Goal: Information Seeking & Learning: Check status

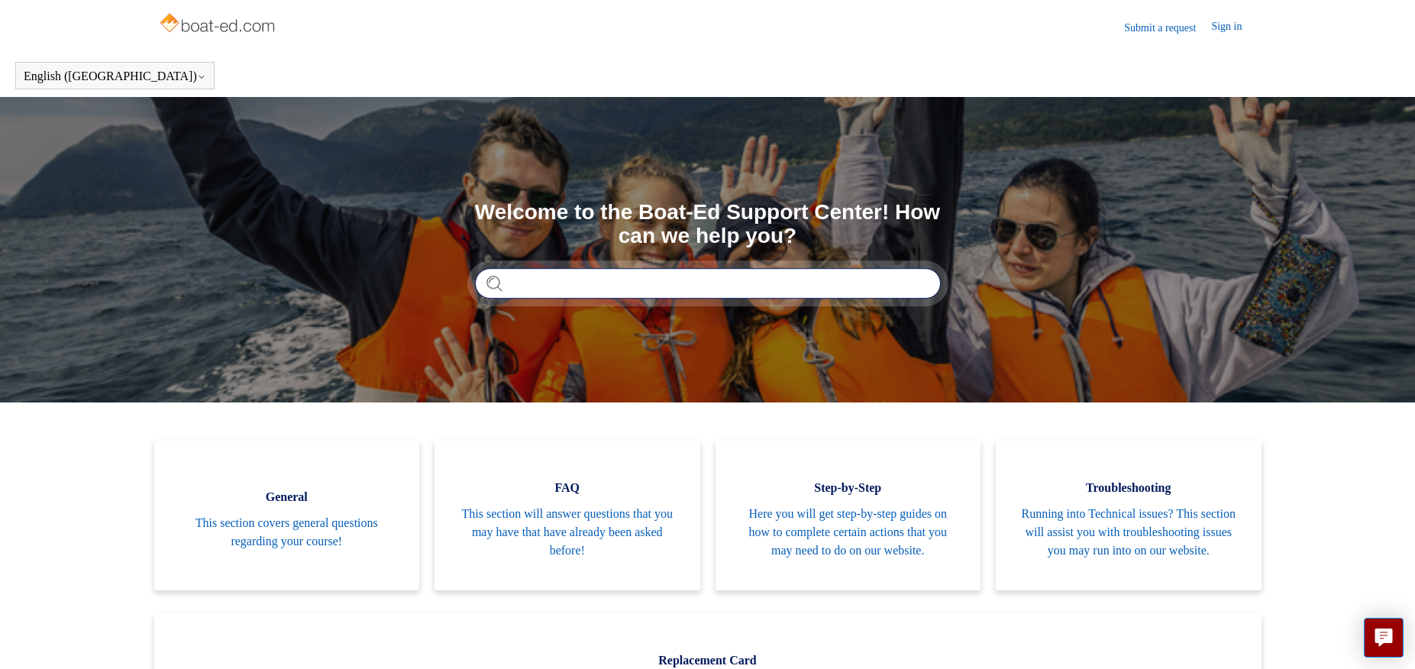
click at [575, 283] on input "Search" at bounding box center [708, 283] width 466 height 31
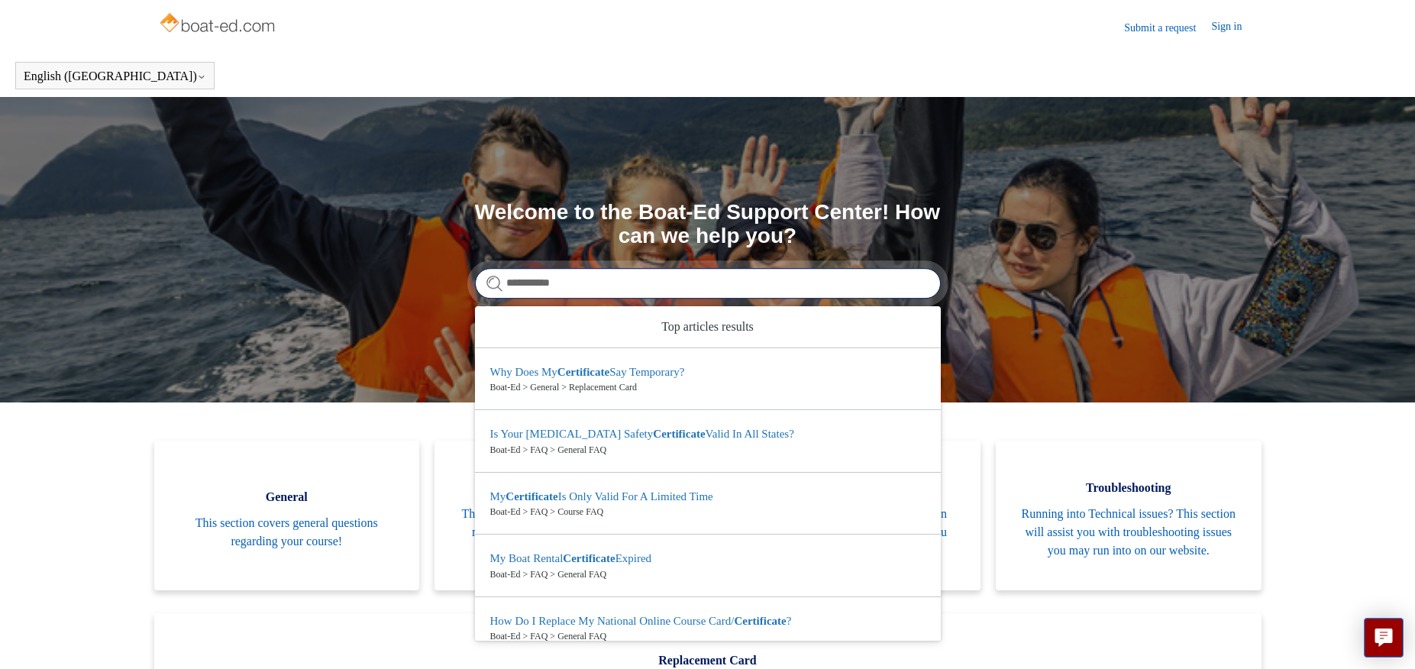
type input "**********"
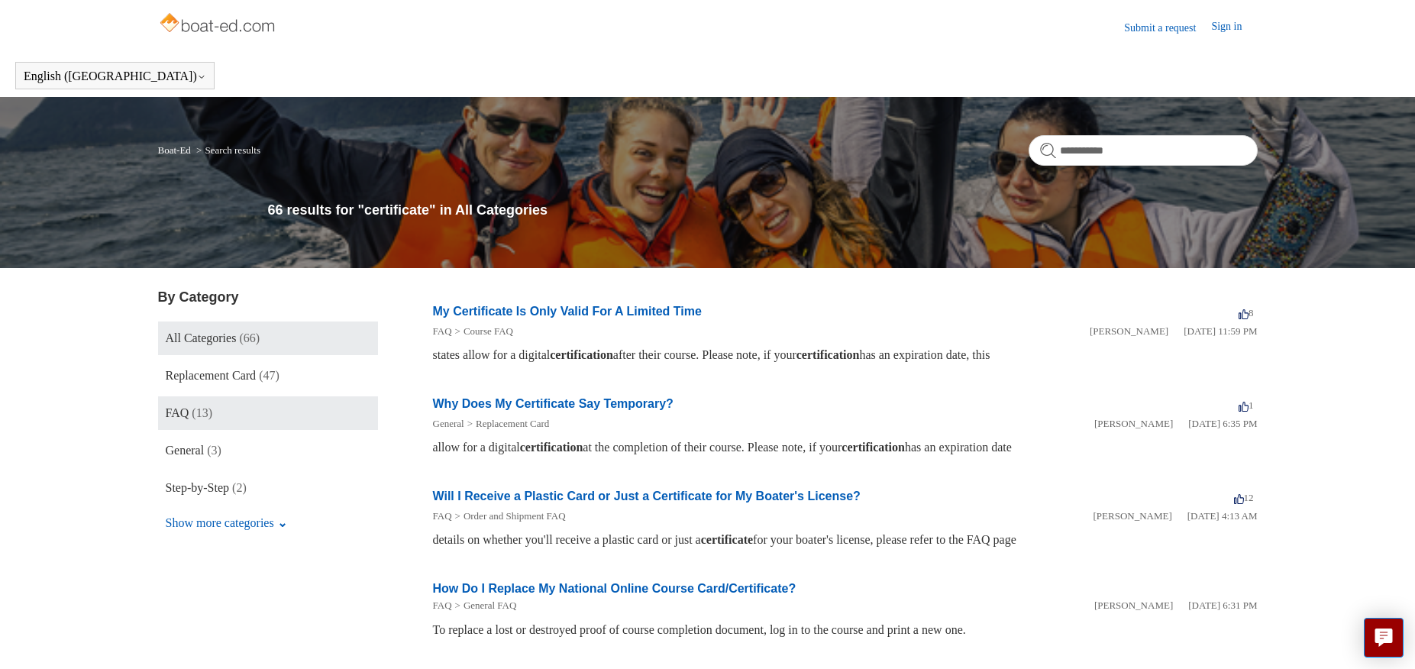
click at [189, 417] on link "FAQ (13)" at bounding box center [268, 413] width 220 height 34
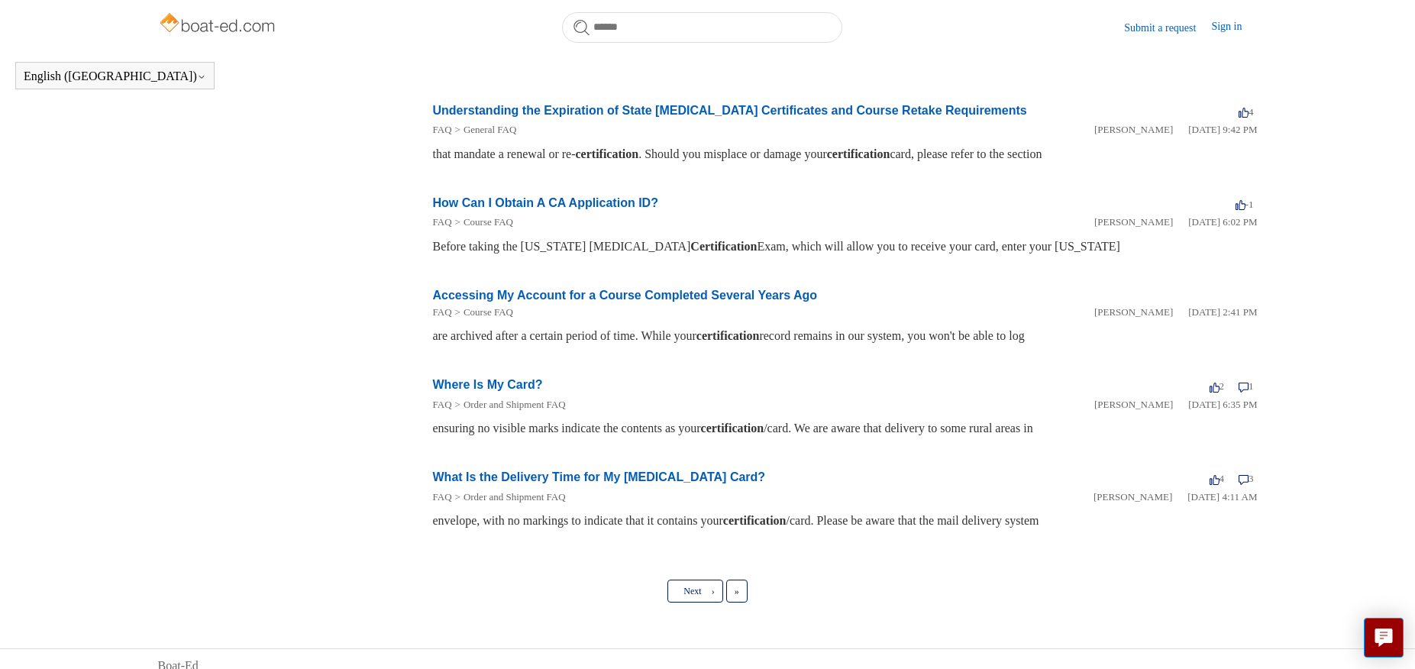
scroll to position [632, 0]
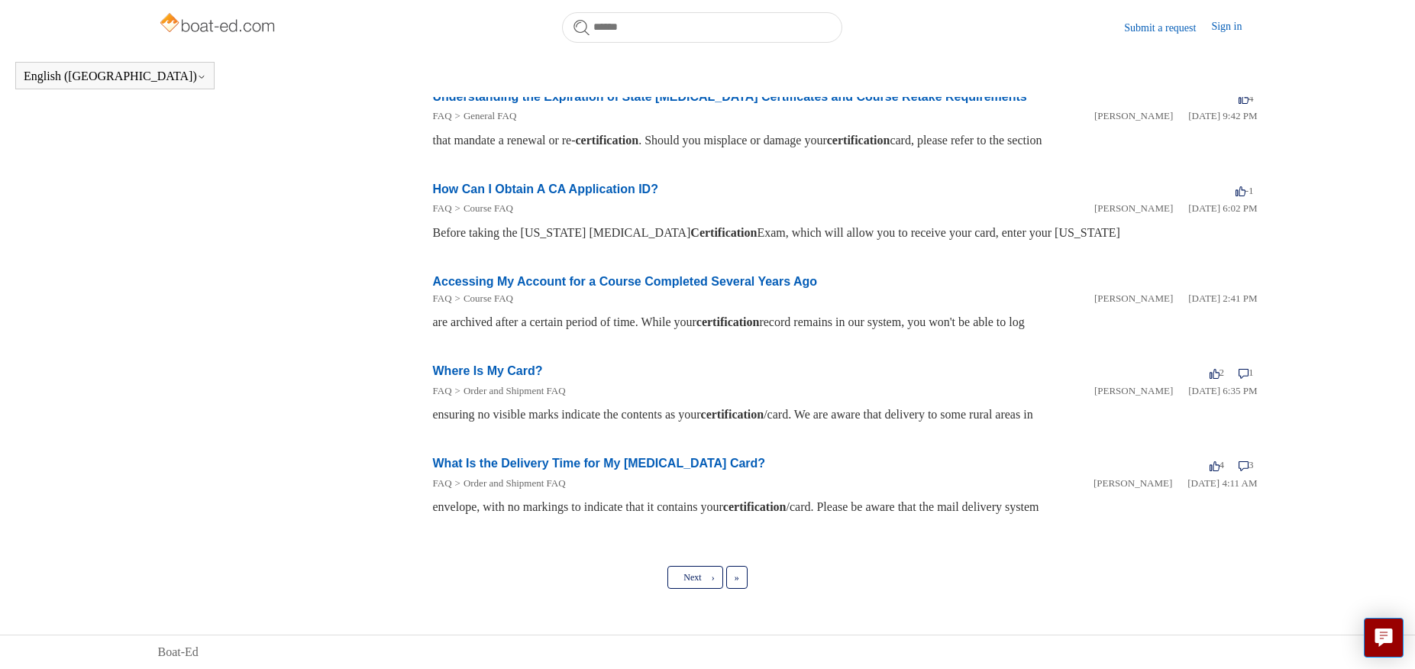
click at [489, 369] on link "Where Is My Card?" at bounding box center [488, 370] width 110 height 13
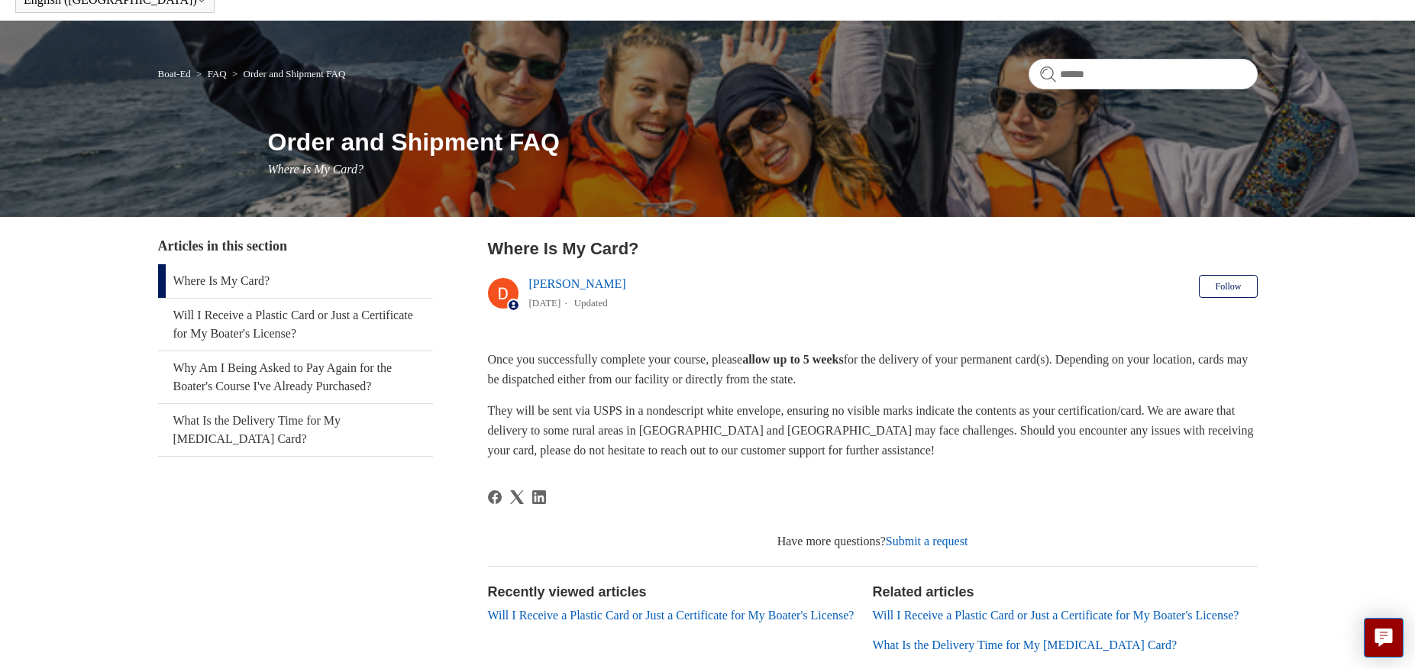
scroll to position [153, 0]
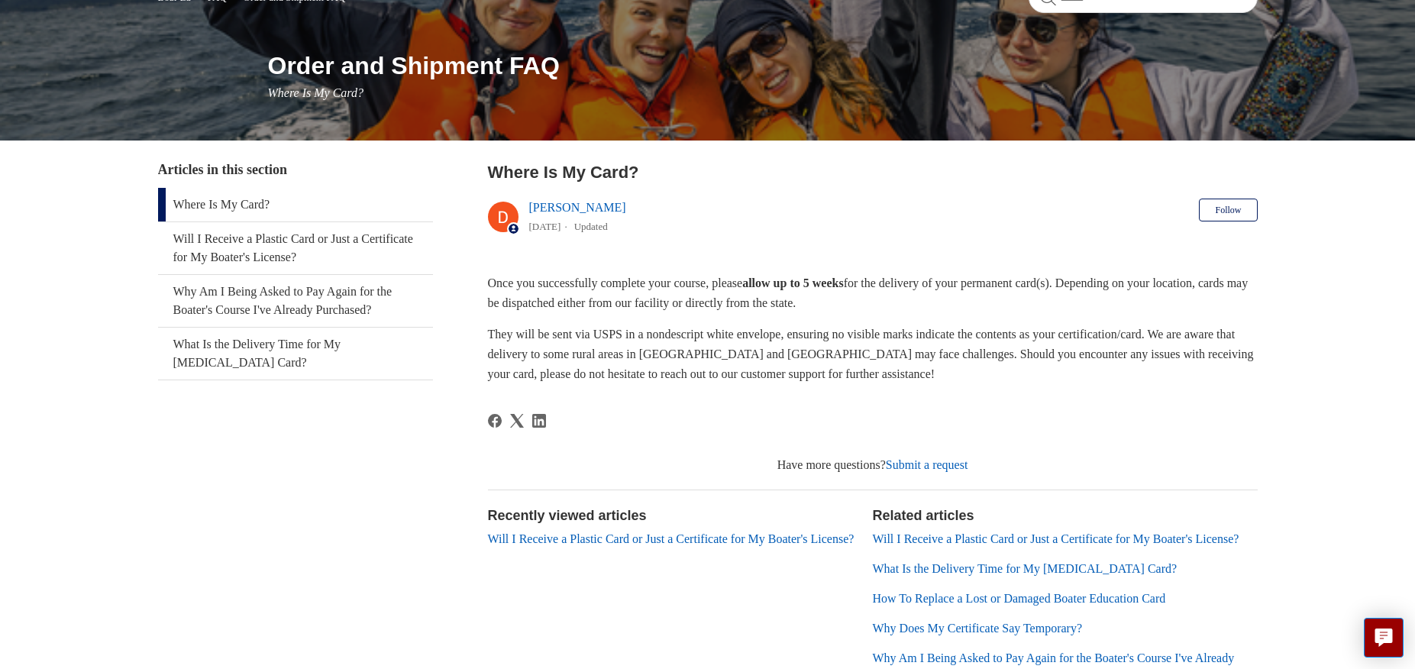
click at [939, 465] on link "Submit a request" at bounding box center [927, 464] width 82 height 13
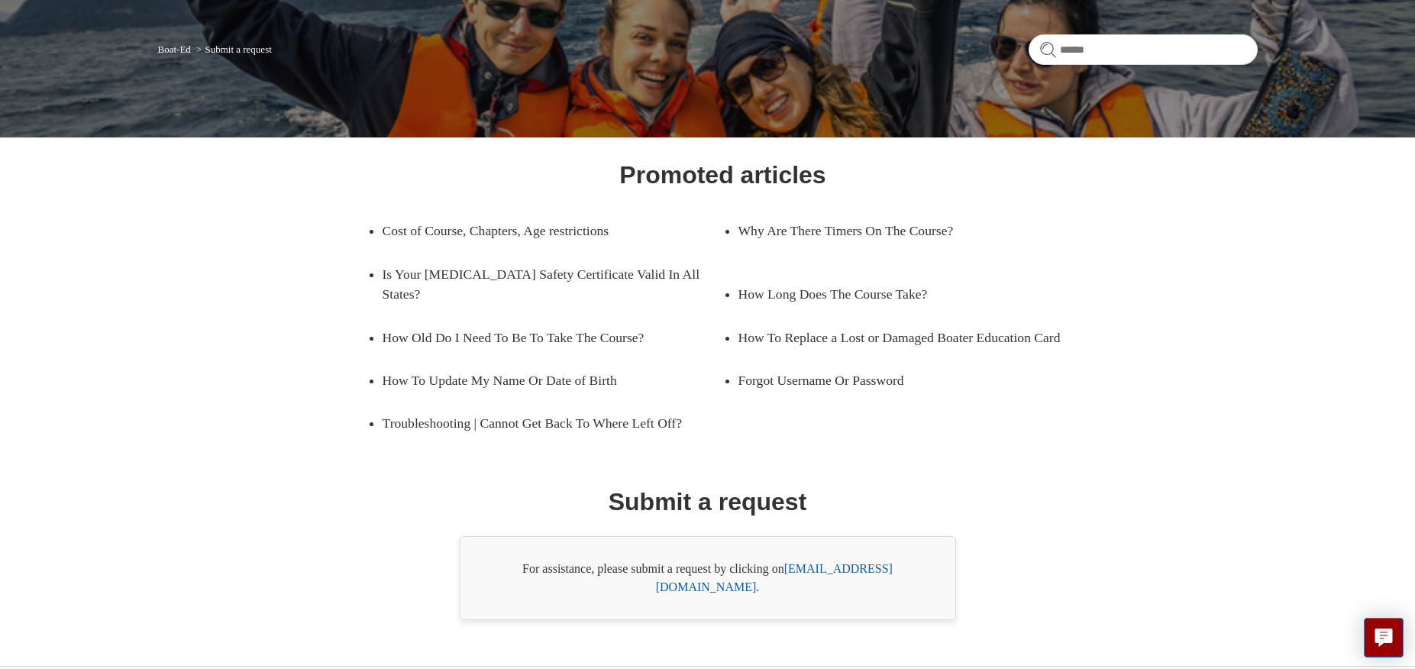
scroll to position [114, 0]
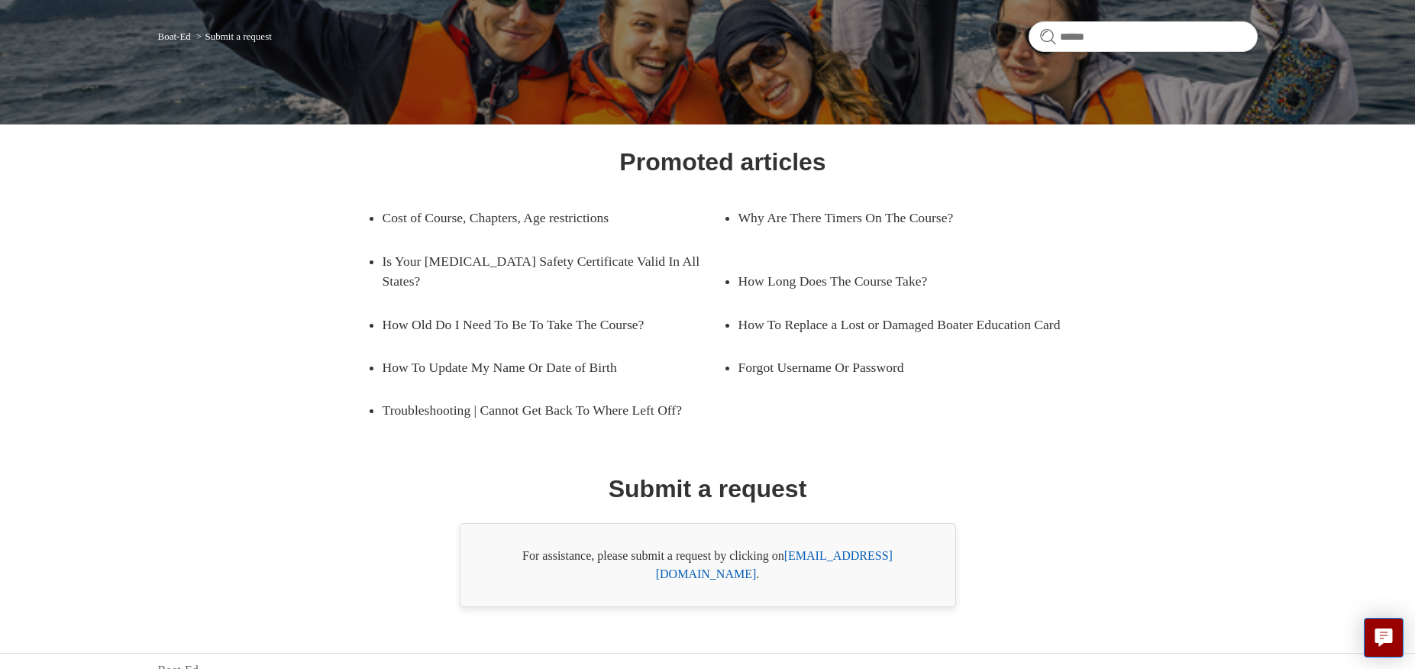
click at [858, 554] on link "[EMAIL_ADDRESS][DOMAIN_NAME]" at bounding box center [774, 564] width 237 height 31
drag, startPoint x: 787, startPoint y: 555, endPoint x: 866, endPoint y: 559, distance: 78.8
click at [897, 564] on div "For assistance, please submit a request by clicking on [EMAIL_ADDRESS][DOMAIN_N…" at bounding box center [708, 565] width 496 height 84
copy div "support@boat-ed.c"
drag, startPoint x: 85, startPoint y: 306, endPoint x: 111, endPoint y: 306, distance: 26.0
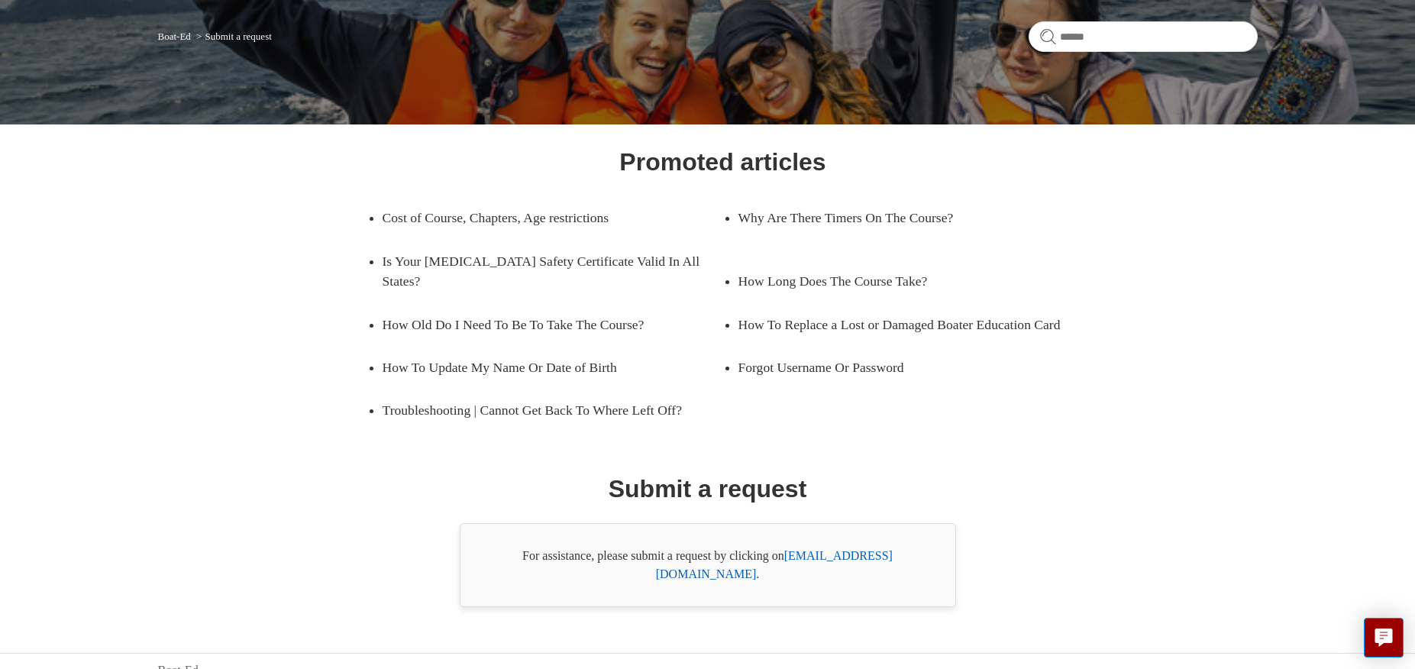
click at [85, 306] on main "Boat-Ed Submit a request Promoted articles Cost of Course, Chapters, Age restri…" at bounding box center [707, 295] width 1415 height 624
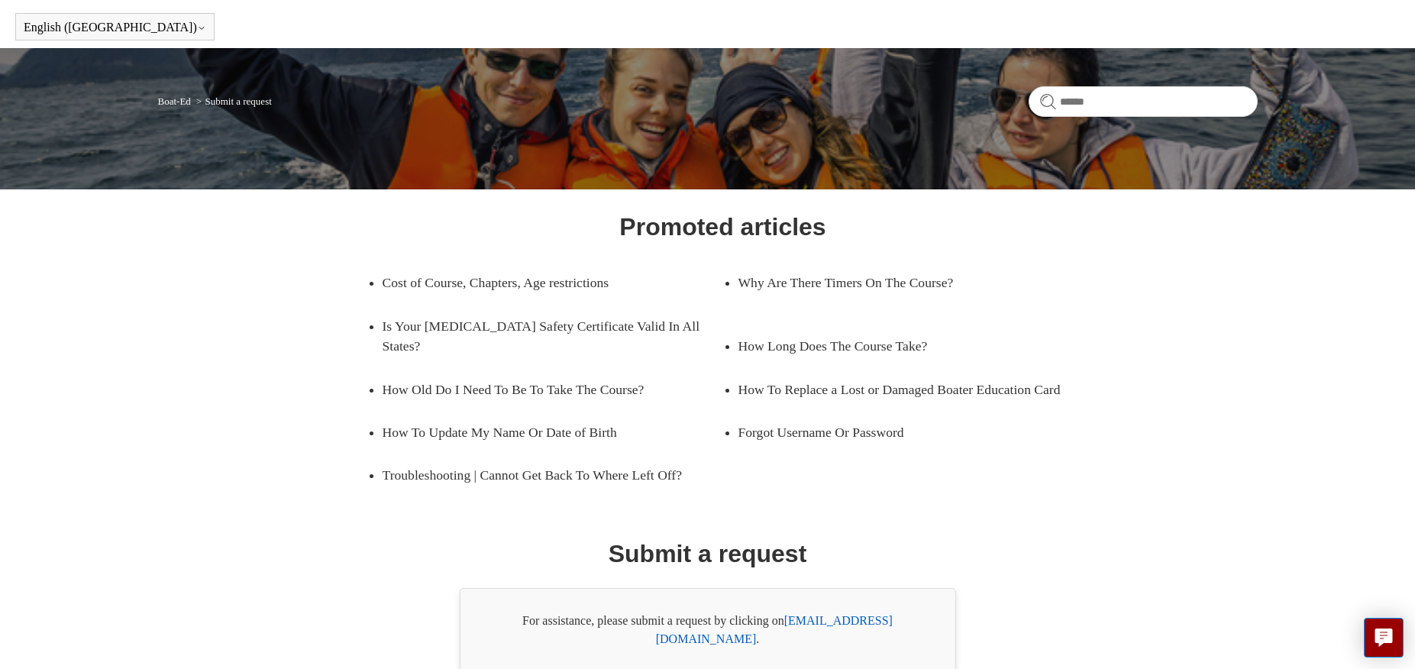
scroll to position [0, 0]
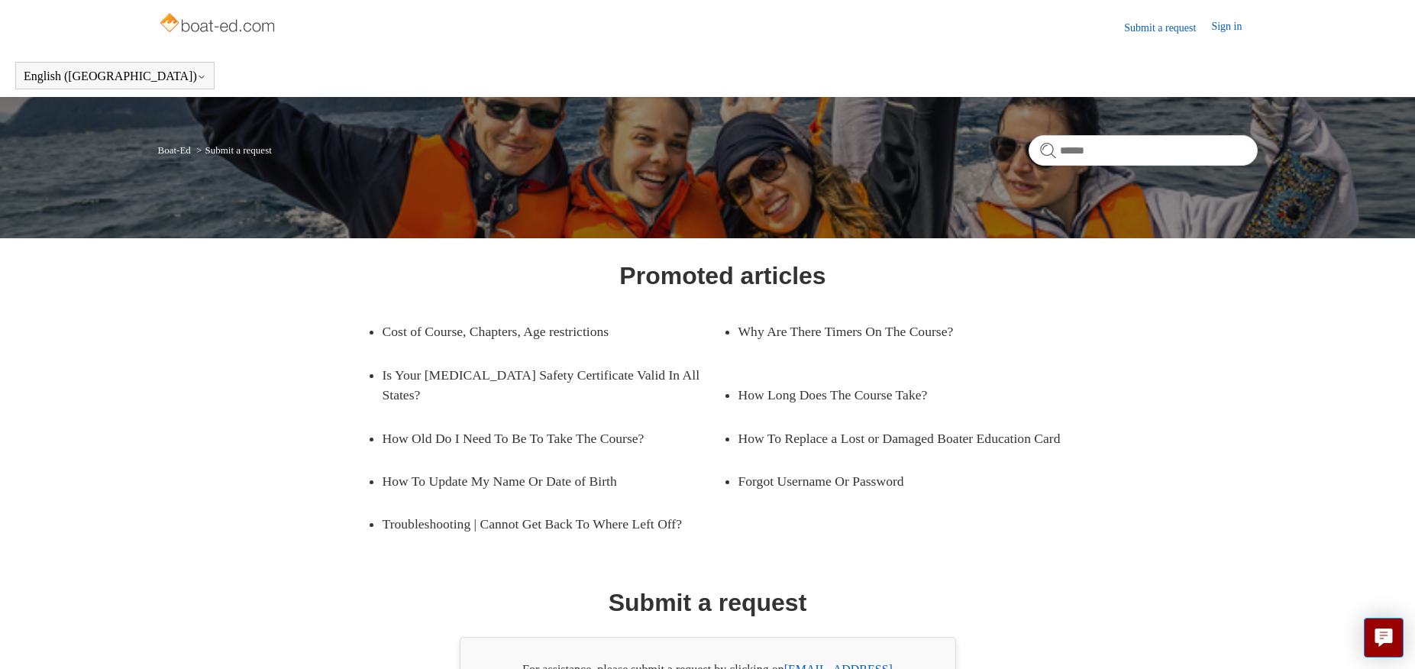
click at [1227, 24] on link "Sign in" at bounding box center [1234, 27] width 46 height 18
